Goal: Register for event/course

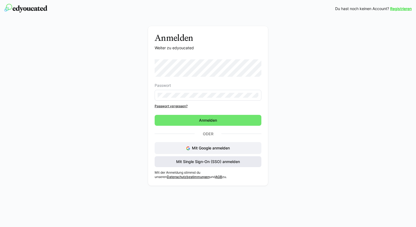
click at [216, 160] on span "Mit Single Sign-On (SSO) anmelden" at bounding box center [207, 161] width 65 height 5
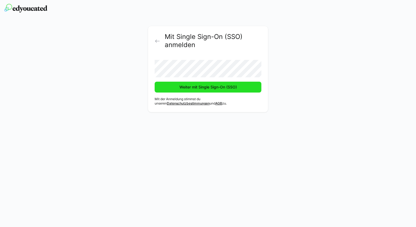
click at [220, 90] on span "Weiter mit Single Sign-On (SSO)" at bounding box center [208, 87] width 107 height 11
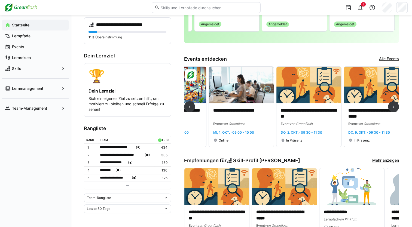
scroll to position [0, 132]
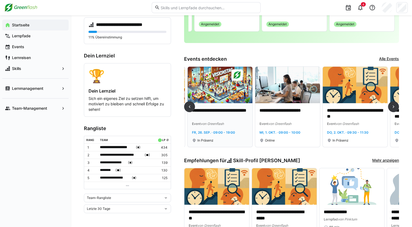
click at [218, 123] on span "von Greenflash" at bounding box center [212, 124] width 23 height 4
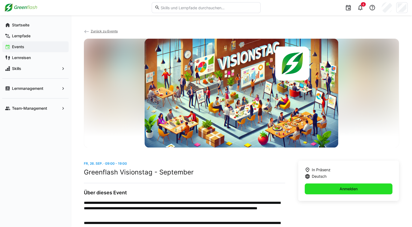
click at [350, 191] on span "Anmelden" at bounding box center [349, 188] width 20 height 5
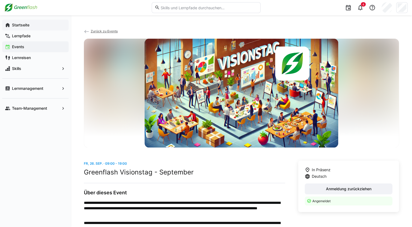
click at [0, 0] on app-navigation-label "Startseite" at bounding box center [0, 0] width 0 height 0
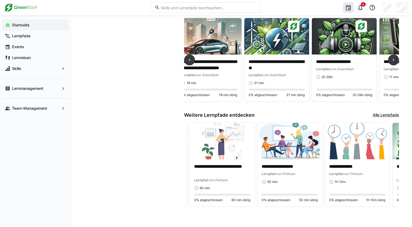
scroll to position [0, 332]
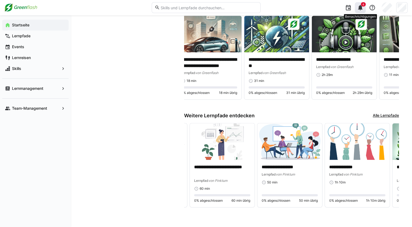
click at [360, 8] on eds-icon at bounding box center [360, 7] width 7 height 7
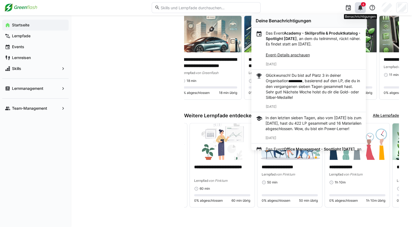
click at [360, 6] on eds-icon at bounding box center [360, 7] width 7 height 7
